Goal: Task Accomplishment & Management: Manage account settings

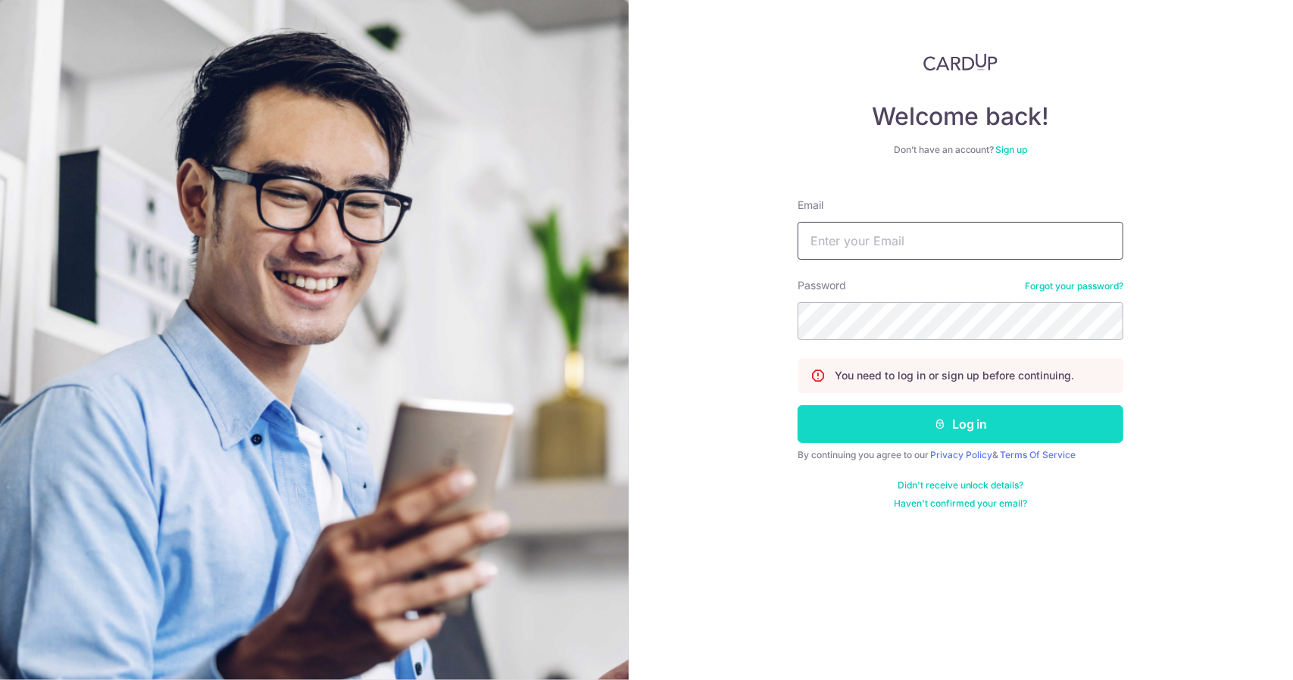
type input "[EMAIL_ADDRESS][DOMAIN_NAME]"
click at [976, 414] on button "Log in" at bounding box center [961, 424] width 326 height 38
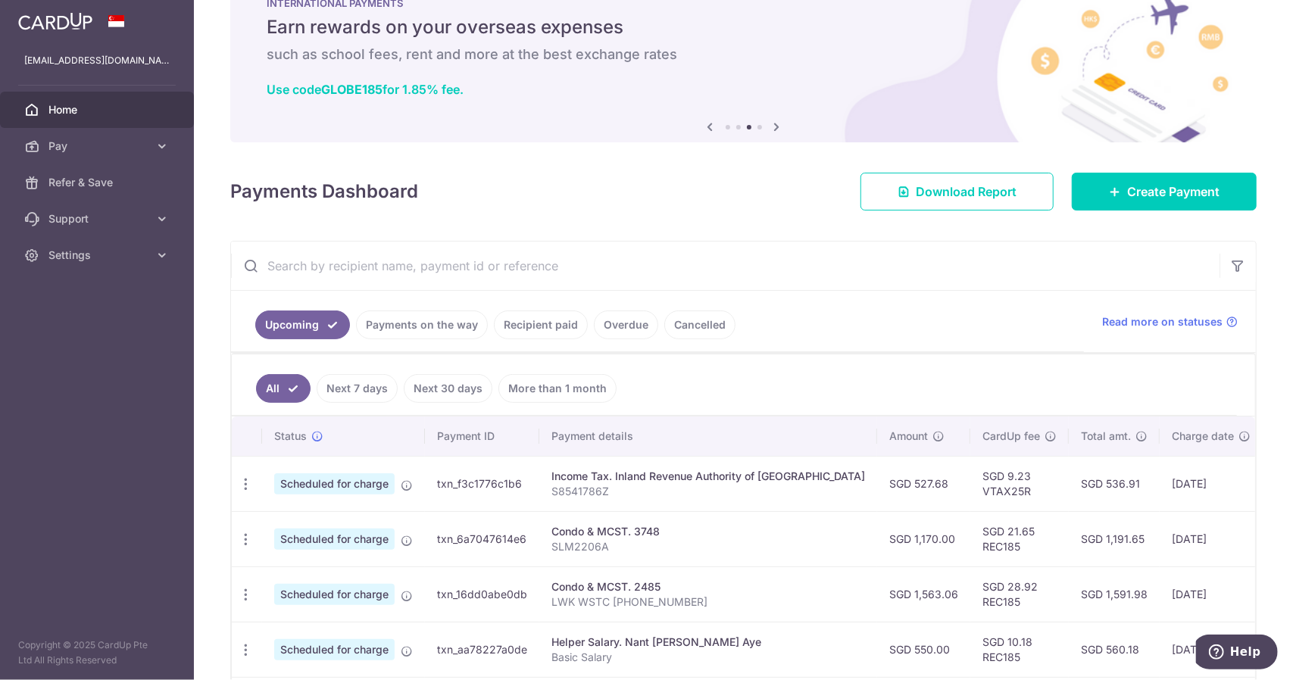
scroll to position [76, 0]
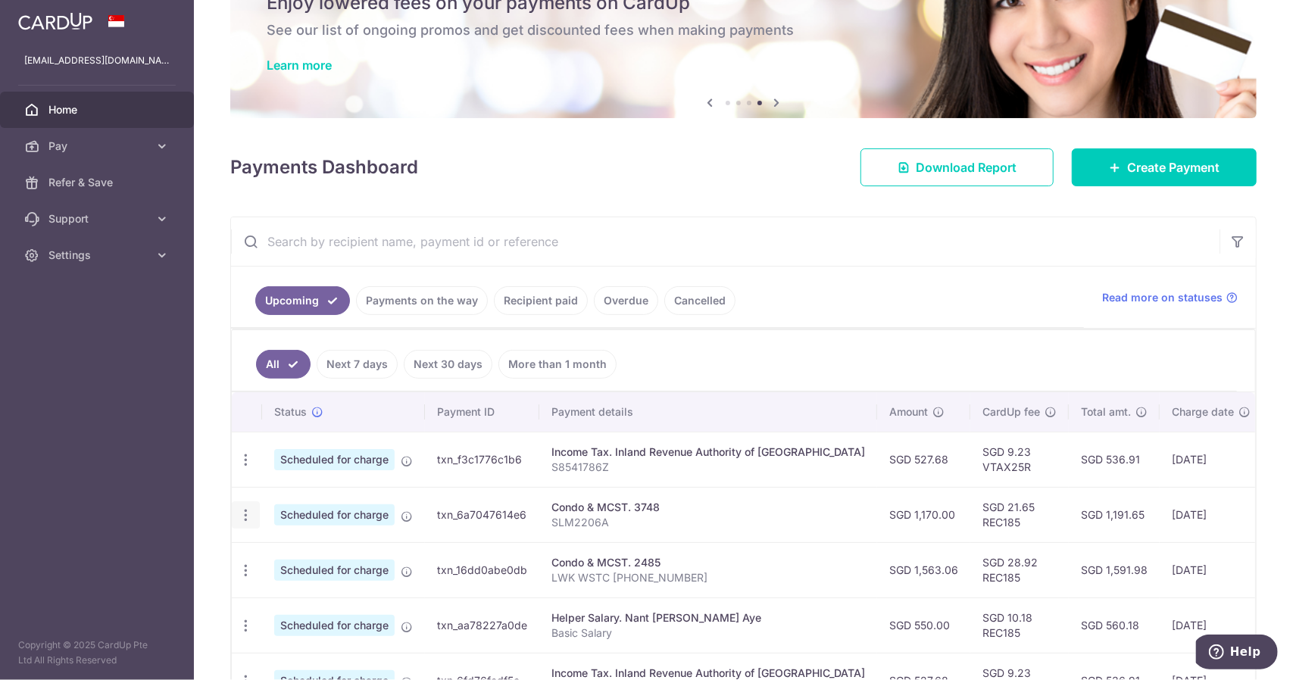
click at [248, 516] on icon "button" at bounding box center [246, 516] width 16 height 16
click at [625, 515] on p "SLM2206A" at bounding box center [708, 522] width 314 height 15
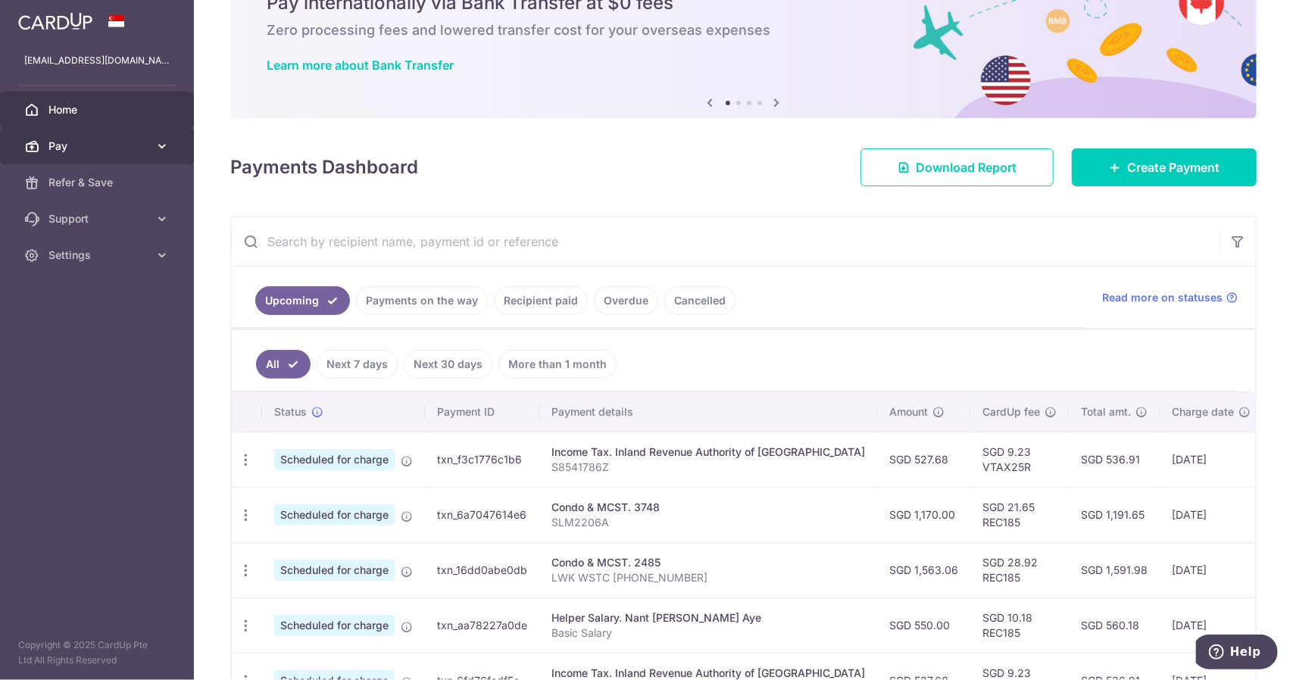
click at [151, 151] on link "Pay" at bounding box center [97, 146] width 194 height 36
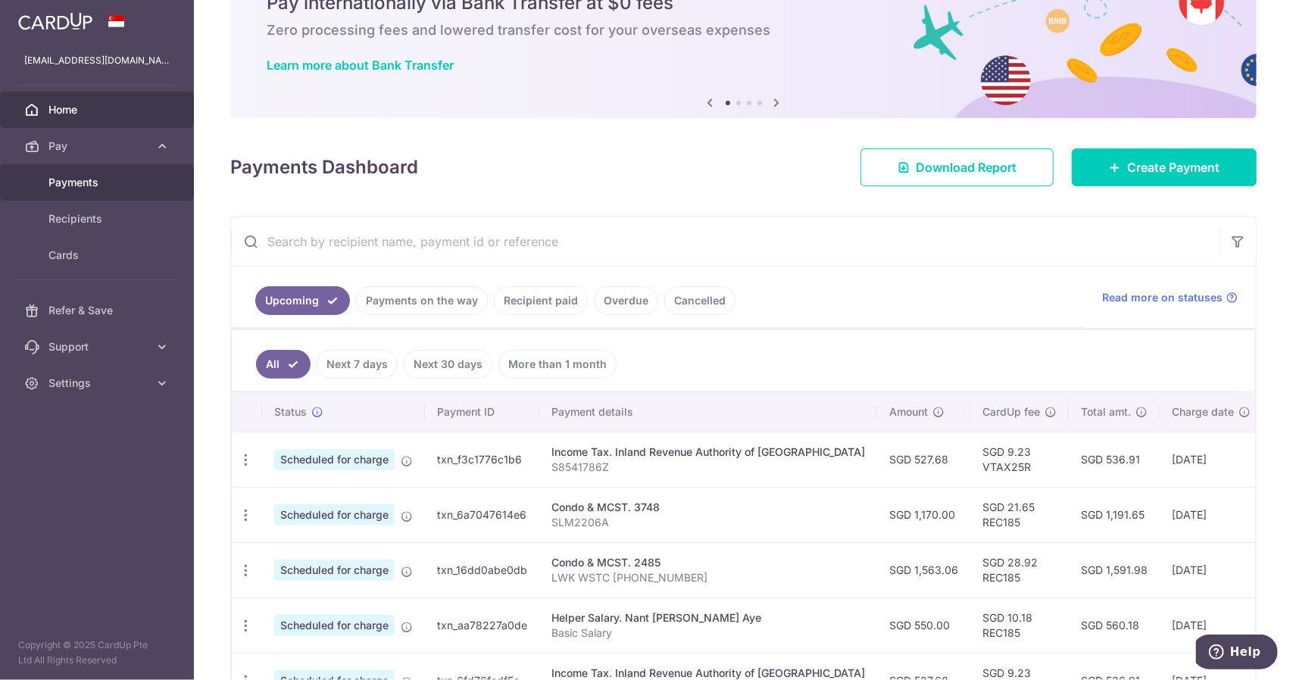
click at [110, 173] on link "Payments" at bounding box center [97, 182] width 194 height 36
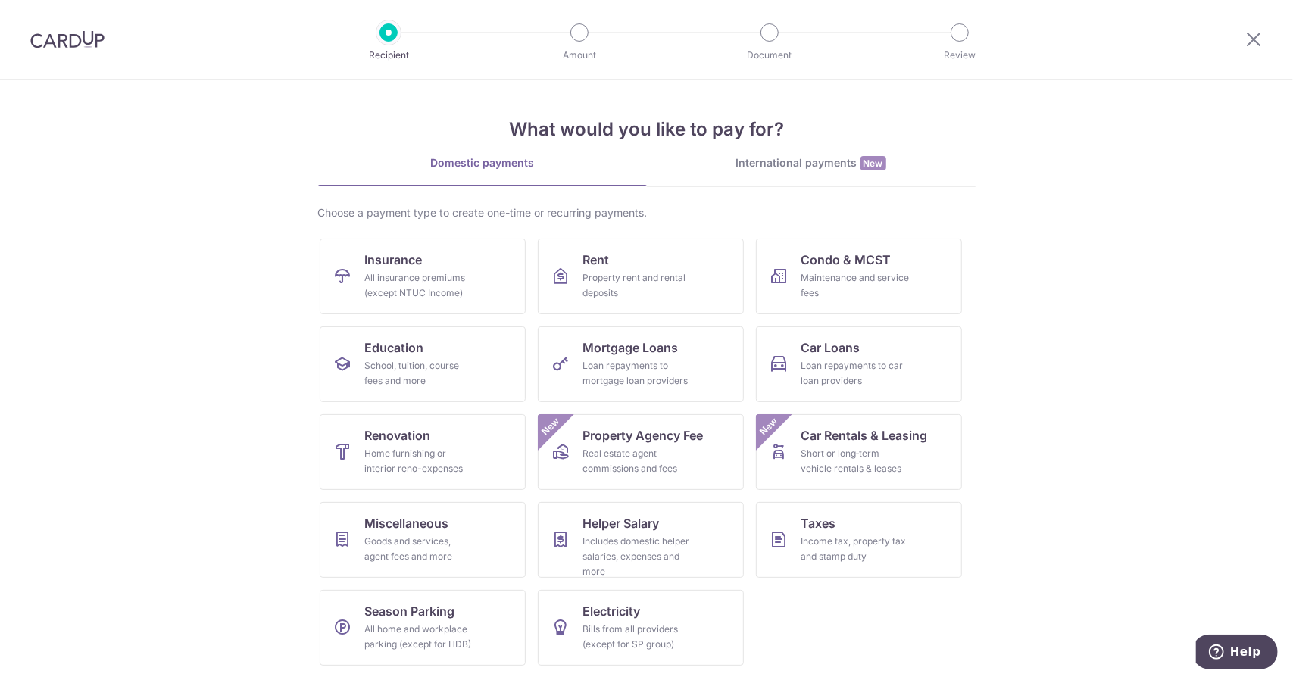
click at [91, 42] on img at bounding box center [67, 39] width 74 height 18
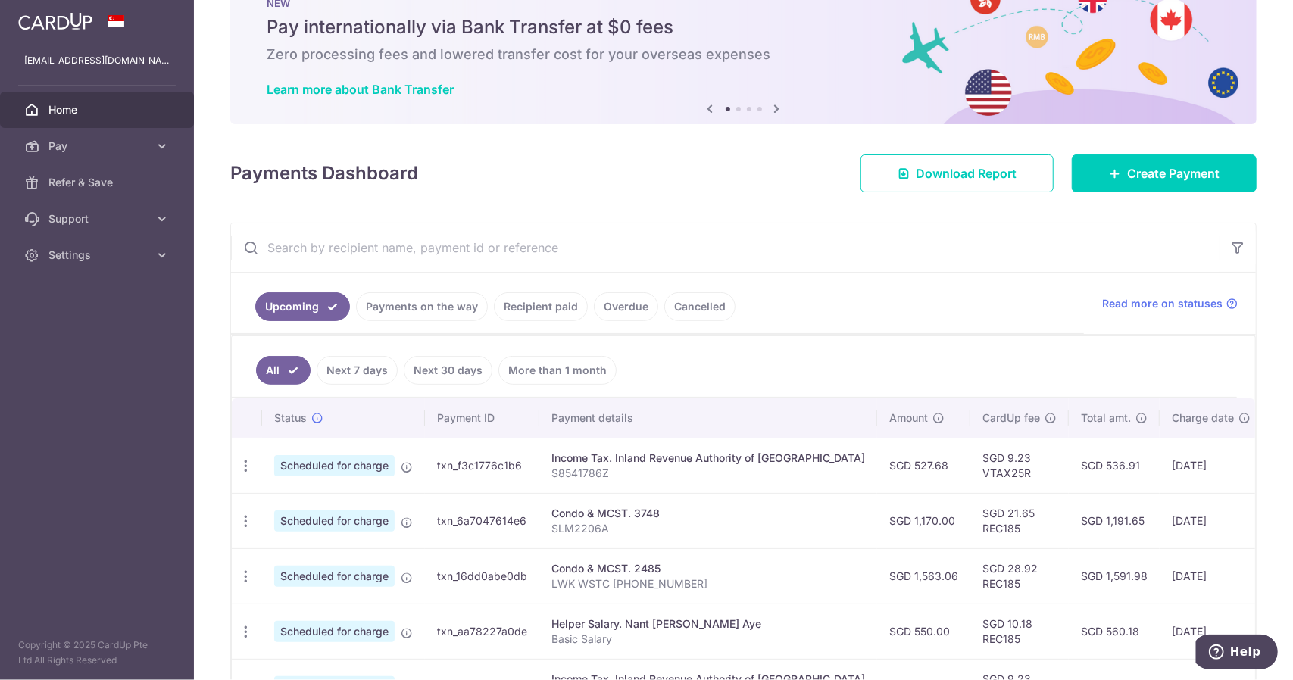
scroll to position [76, 0]
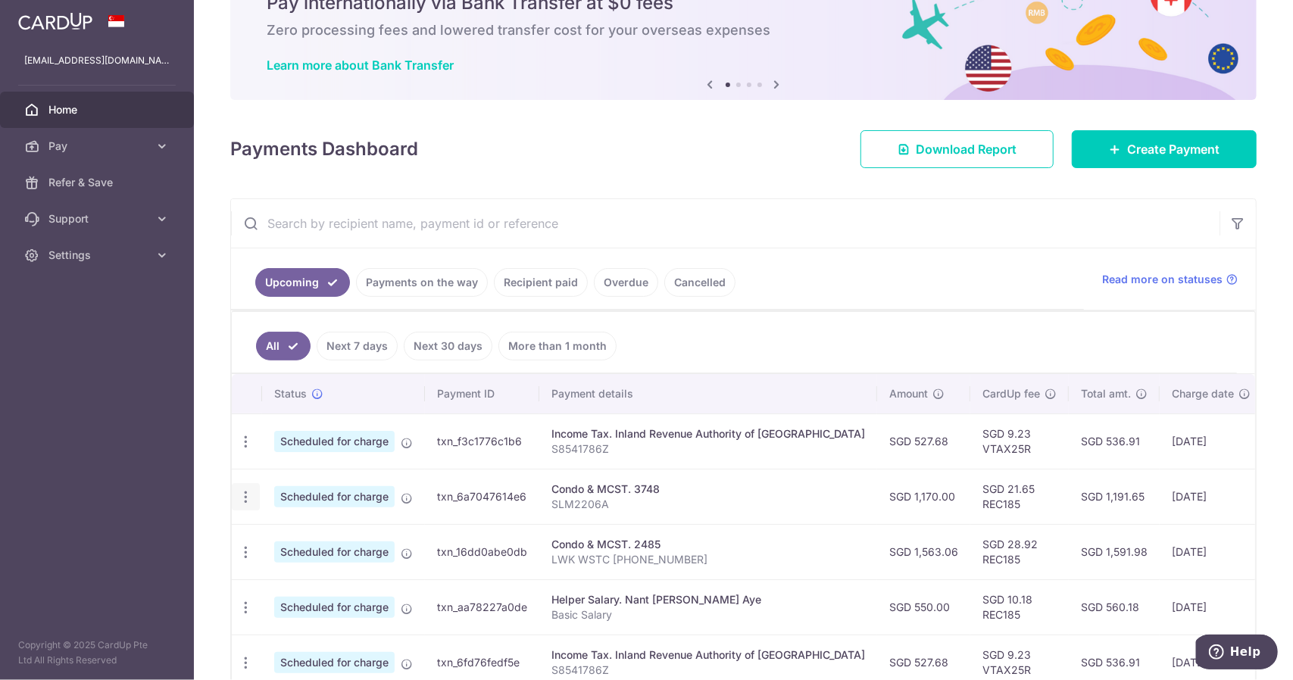
click at [245, 496] on icon "button" at bounding box center [246, 497] width 16 height 16
click at [298, 567] on span "Cancel payment" at bounding box center [327, 576] width 102 height 18
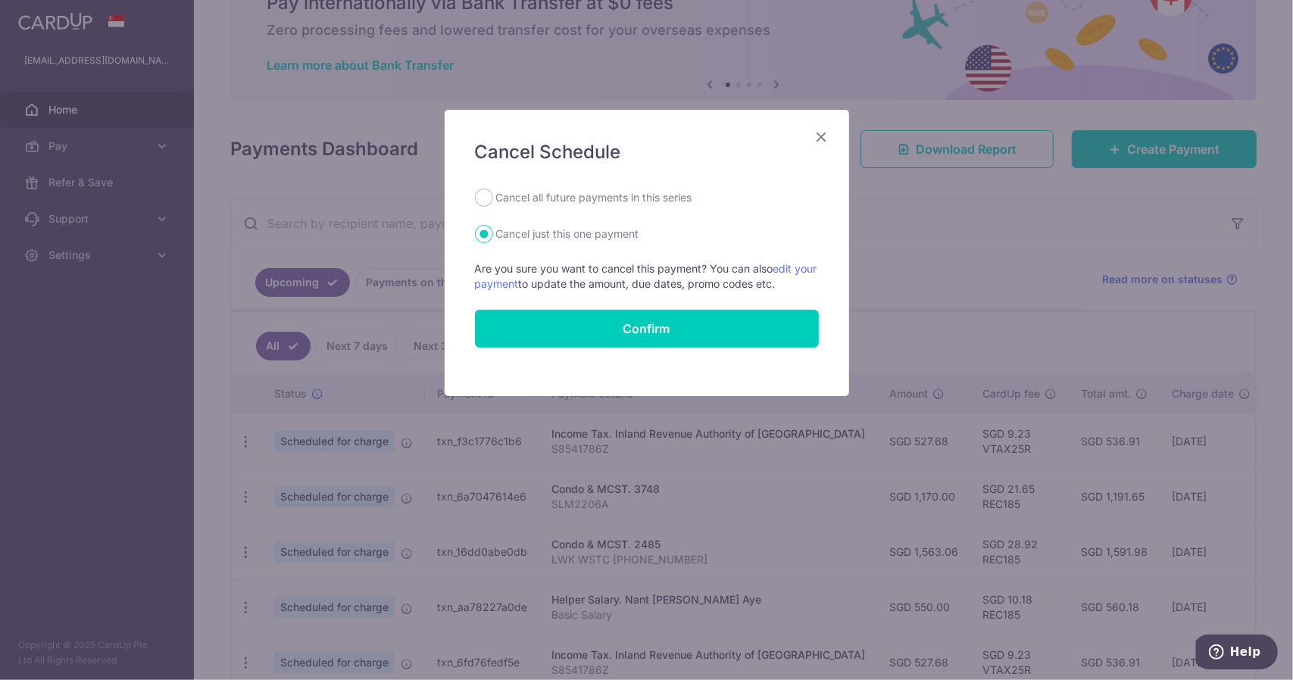
click at [632, 202] on label "Cancel all future payments in this series" at bounding box center [594, 198] width 196 height 18
click at [493, 202] on input "Cancel all future payments in this series" at bounding box center [484, 198] width 18 height 18
radio input "true"
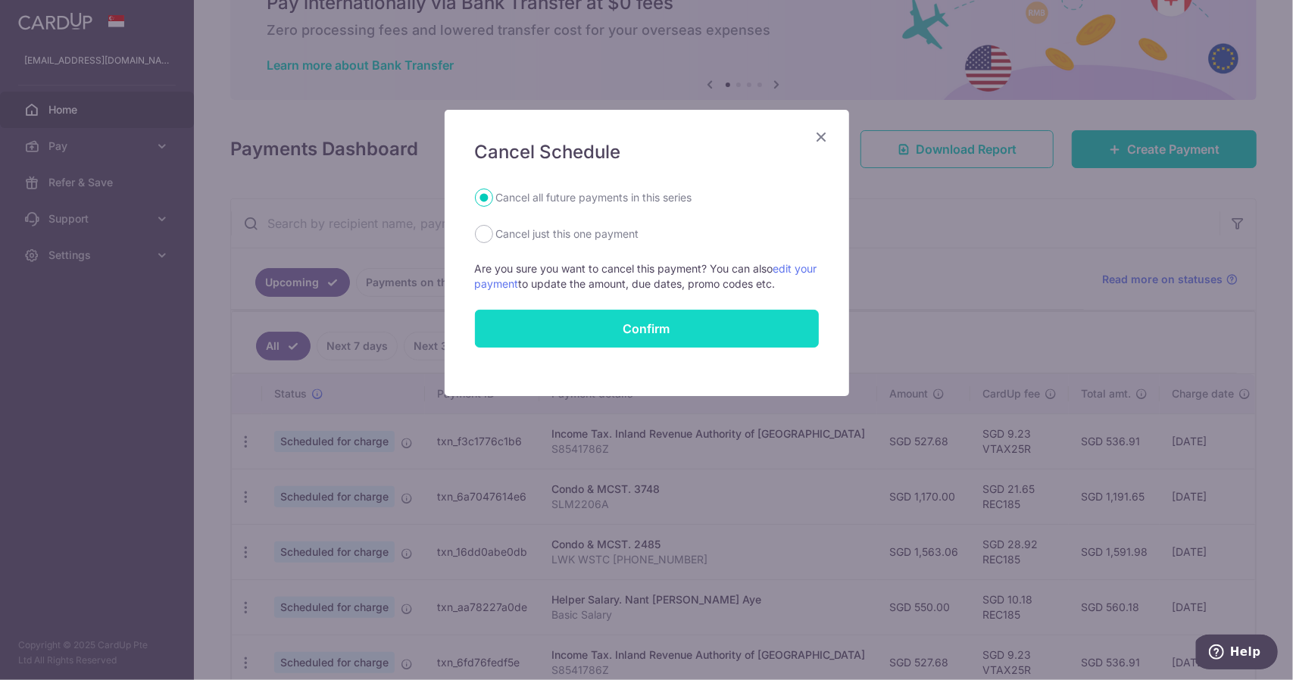
click at [642, 322] on button "Confirm" at bounding box center [647, 329] width 344 height 38
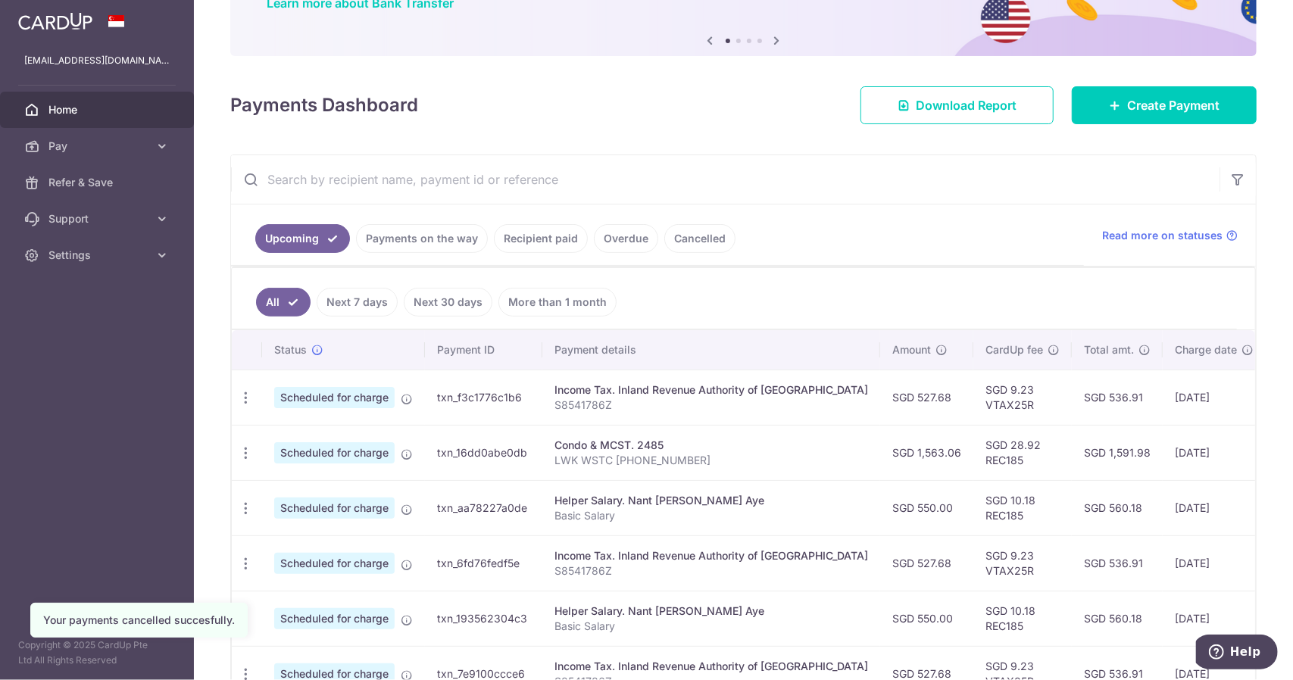
scroll to position [152, 0]
